Goal: Task Accomplishment & Management: Manage account settings

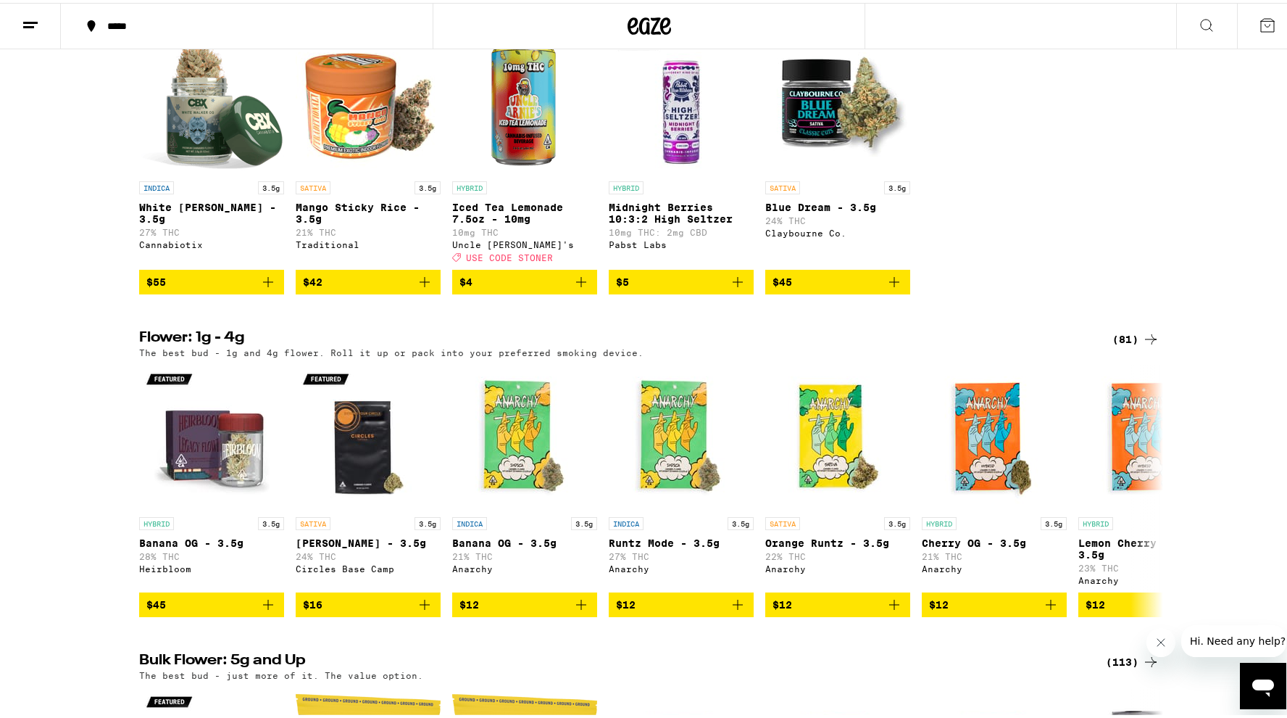
scroll to position [919, 0]
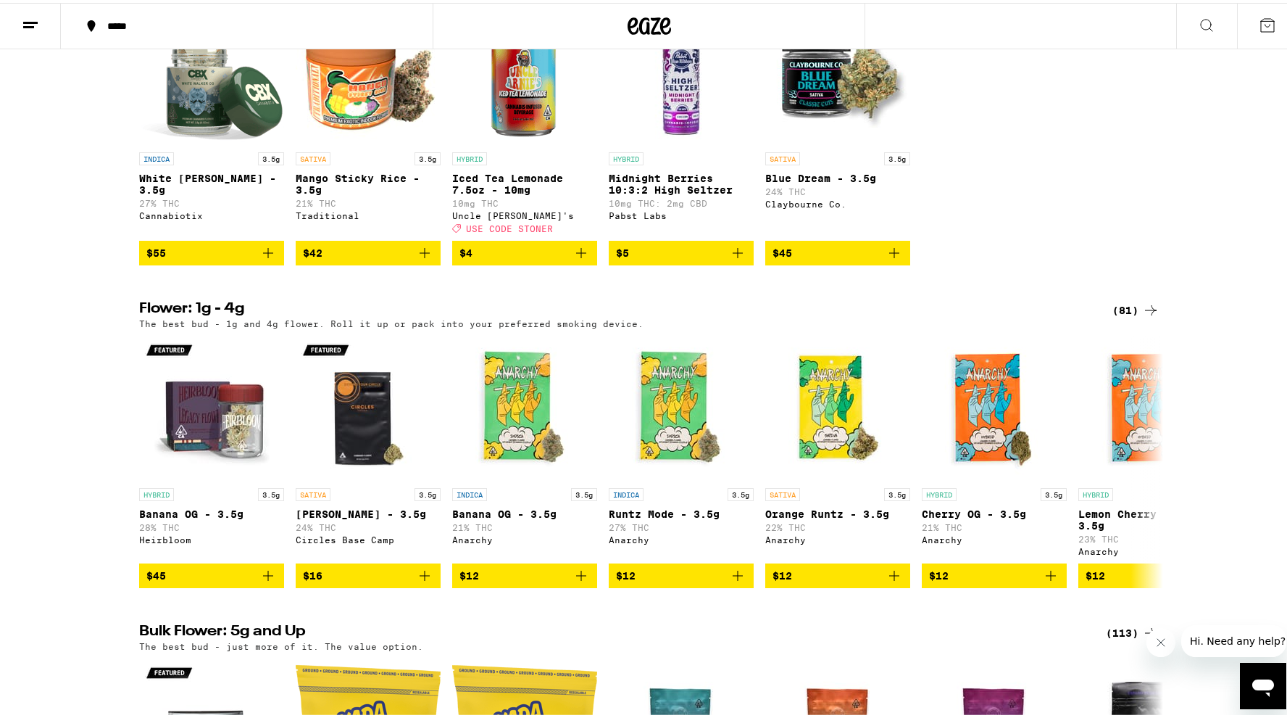
click at [1131, 316] on div "(81)" at bounding box center [1135, 307] width 47 height 17
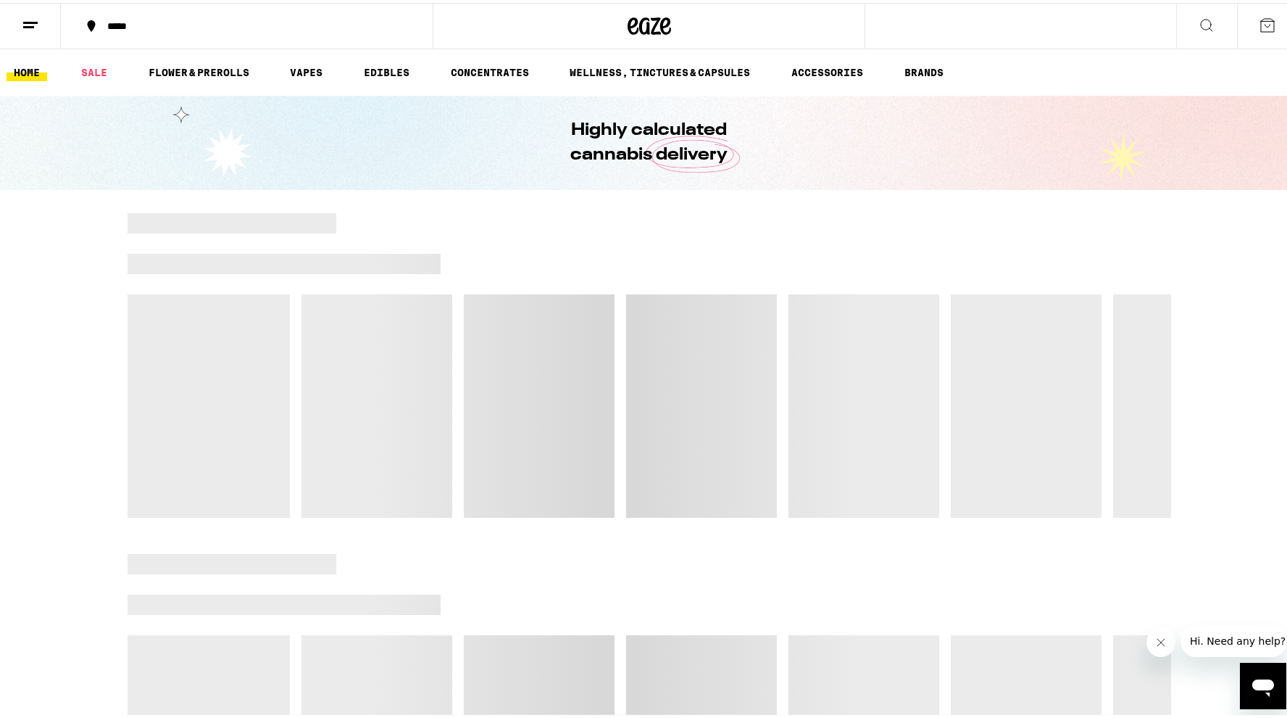
click at [30, 20] on line at bounding box center [30, 20] width 14 height 0
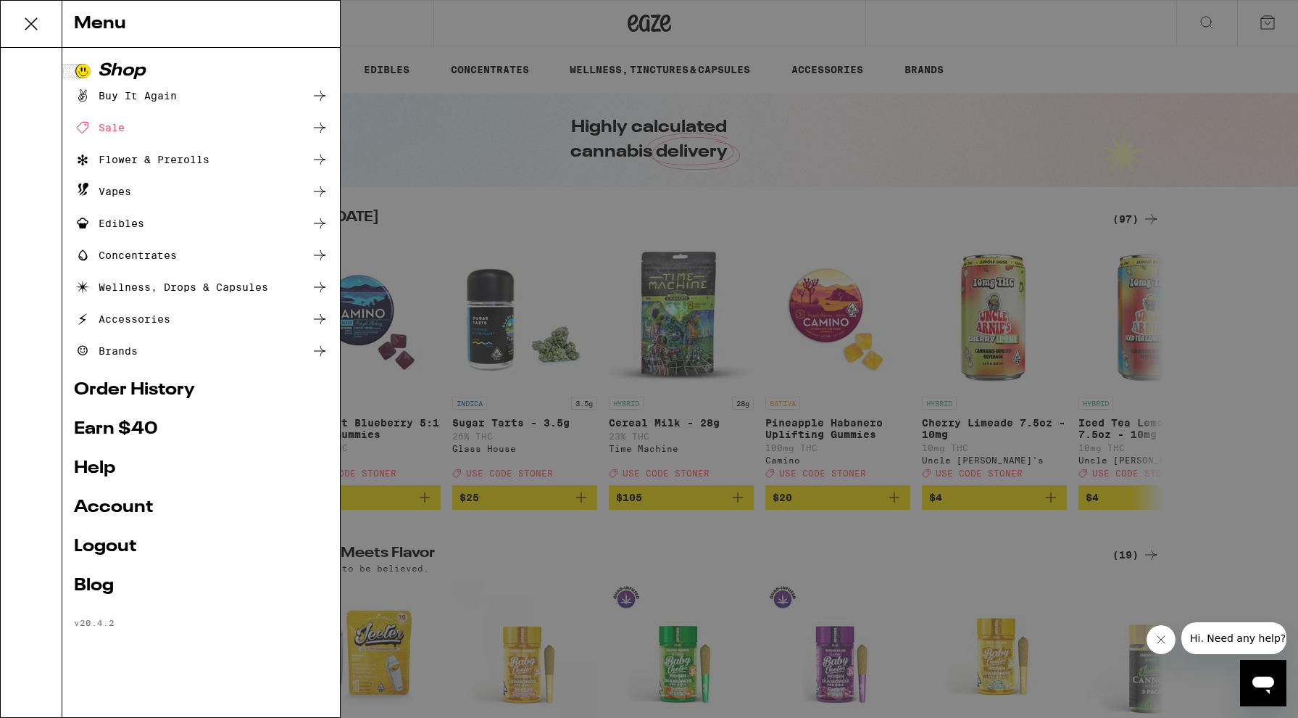
click at [170, 389] on link "Order History" at bounding box center [201, 389] width 254 height 17
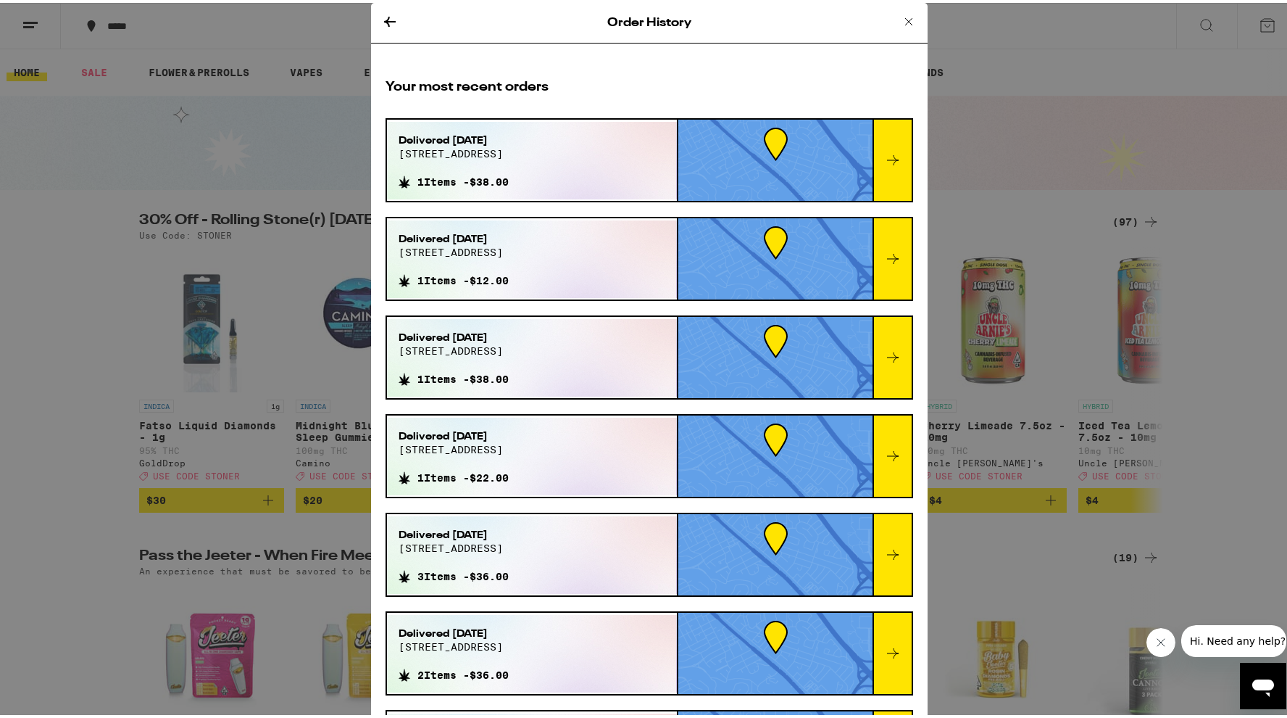
click at [386, 20] on icon at bounding box center [389, 18] width 17 height 17
